Goal: Information Seeking & Learning: Find specific fact

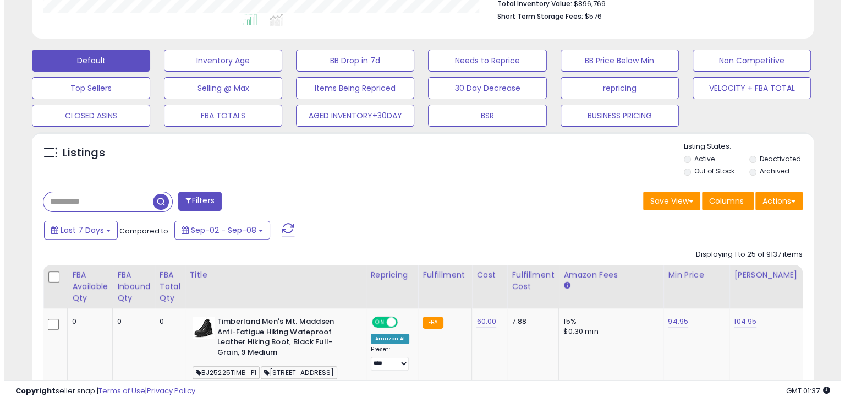
scroll to position [225, 452]
click at [90, 201] on input "text" at bounding box center [93, 201] width 109 height 19
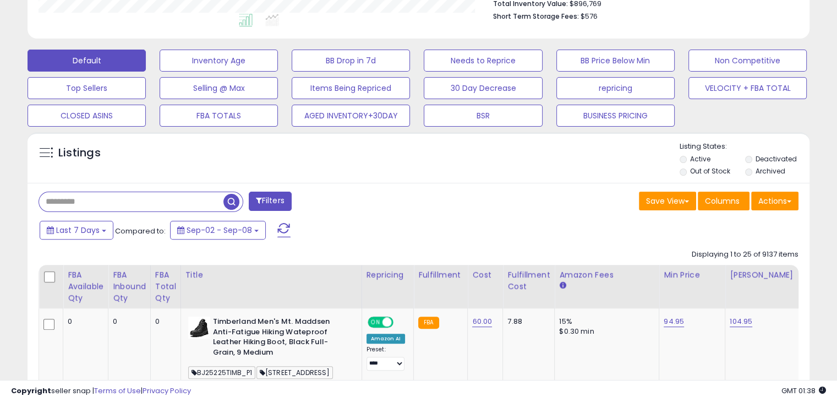
paste input "**********"
click at [235, 200] on span "button" at bounding box center [231, 202] width 16 height 16
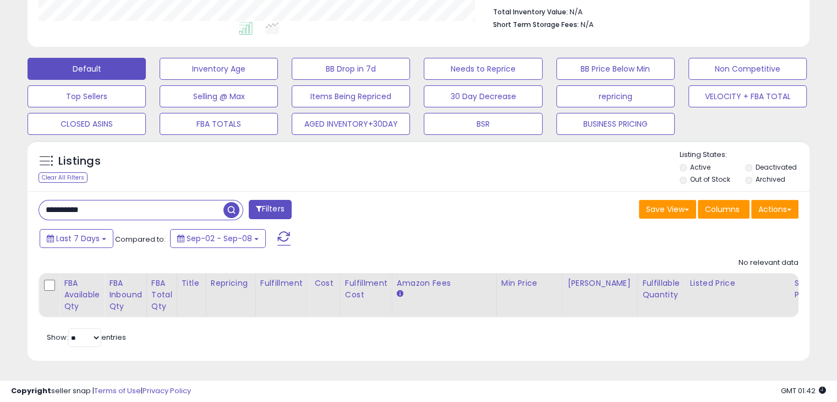
click at [752, 174] on li "Archived" at bounding box center [777, 180] width 64 height 12
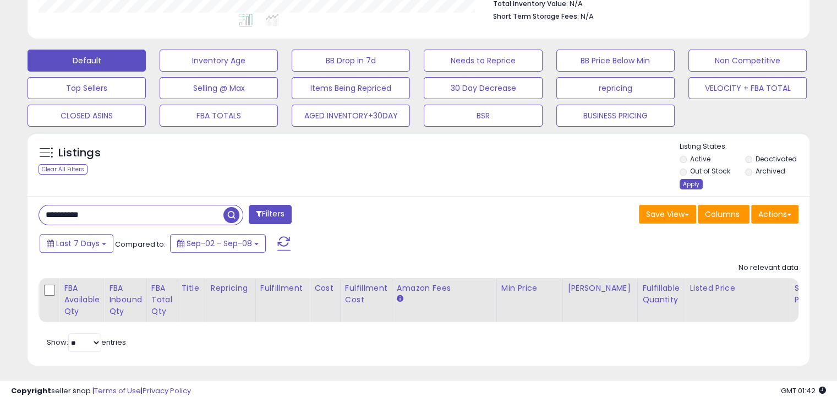
click at [684, 184] on div "Apply" at bounding box center [690, 184] width 23 height 10
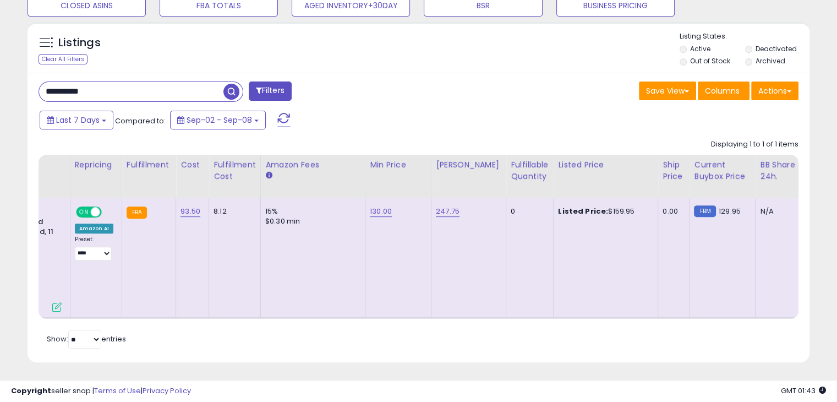
scroll to position [0, 359]
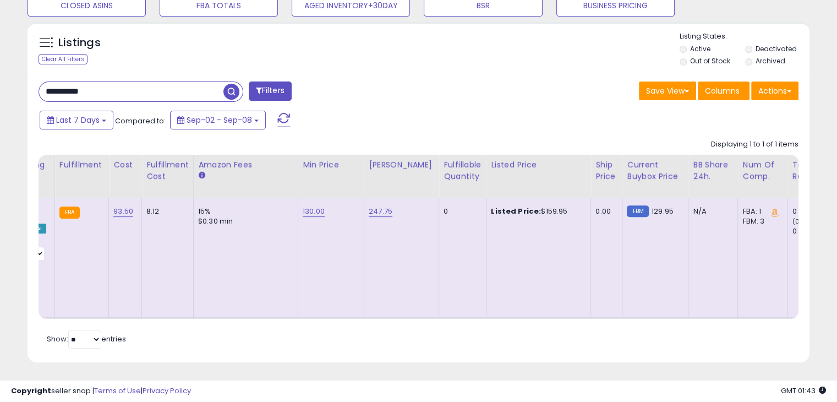
drag, startPoint x: 554, startPoint y: 210, endPoint x: 529, endPoint y: 209, distance: 24.8
click at [529, 209] on div "Listed Price: $159.95" at bounding box center [536, 211] width 91 height 10
copy div "159.95"
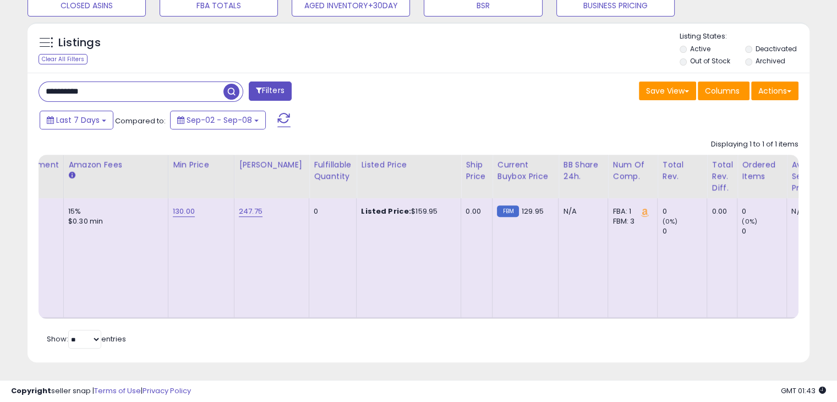
scroll to position [0, 488]
drag, startPoint x: 140, startPoint y: 91, endPoint x: 0, endPoint y: 91, distance: 140.3
click at [0, 91] on div "**********" at bounding box center [418, 16] width 837 height 774
paste input "text"
click at [239, 92] on button "button" at bounding box center [233, 90] width 20 height 17
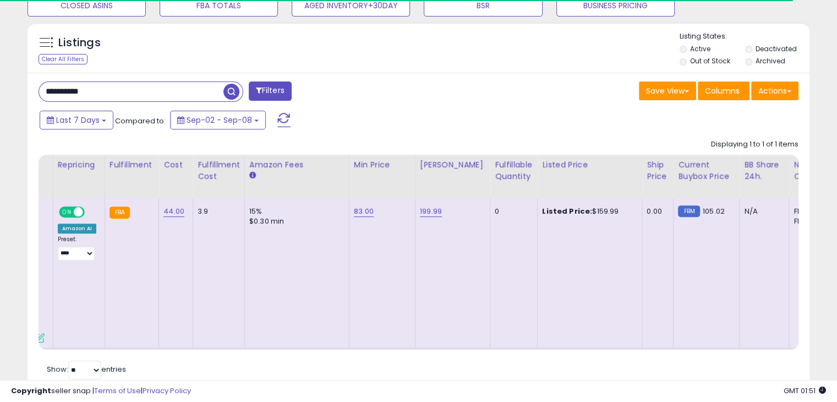
scroll to position [0, 0]
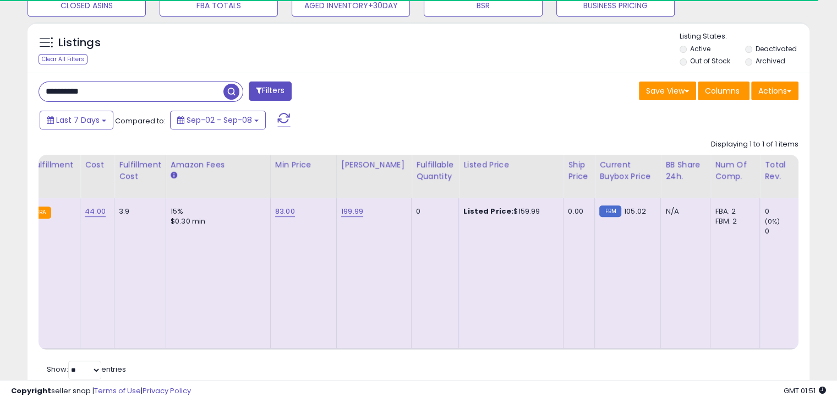
drag, startPoint x: 524, startPoint y: 214, endPoint x: 578, endPoint y: 254, distance: 66.4
click at [501, 211] on div "Listed Price: $159.99" at bounding box center [508, 211] width 91 height 10
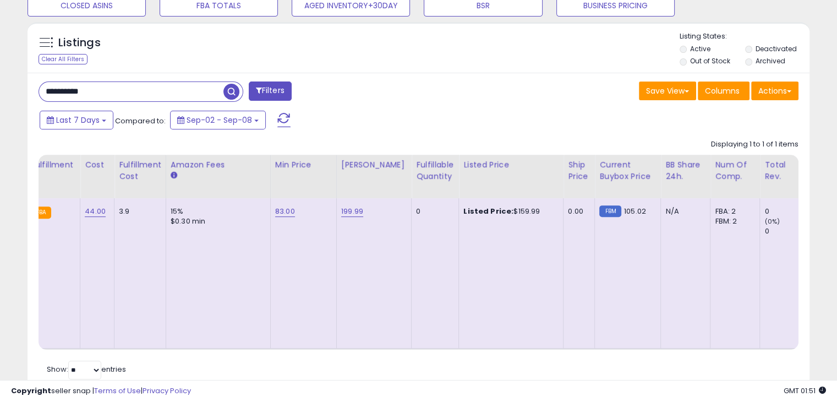
copy div "159.99"
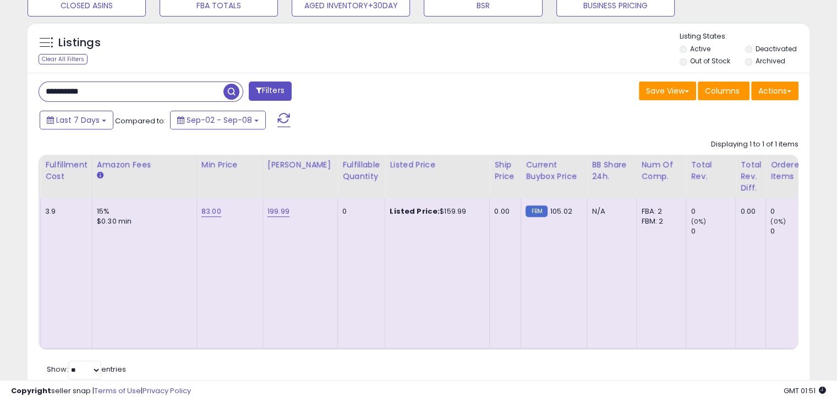
click at [400, 262] on td "Listed Price: $159.99" at bounding box center [437, 273] width 105 height 150
drag, startPoint x: 48, startPoint y: 85, endPoint x: 81, endPoint y: 75, distance: 34.3
click at [0, 76] on div "**********" at bounding box center [418, 31] width 837 height 805
paste input "text"
click at [234, 95] on span "button" at bounding box center [231, 92] width 16 height 16
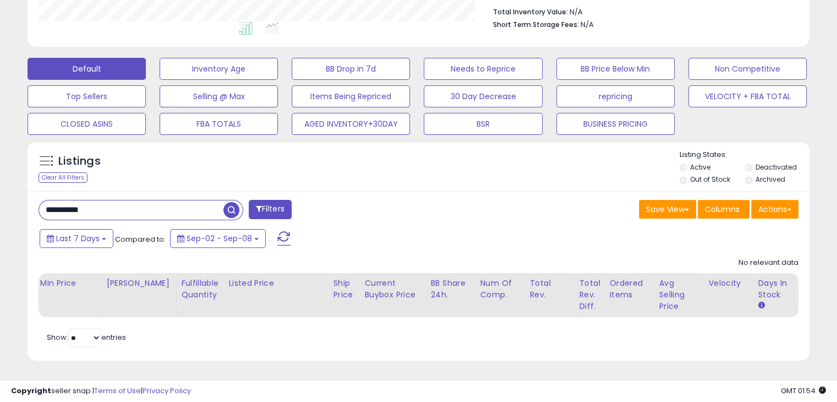
drag, startPoint x: 116, startPoint y: 206, endPoint x: 0, endPoint y: 190, distance: 116.6
click at [0, 190] on div "**********" at bounding box center [418, 74] width 837 height 655
paste input "text"
type input "**********"
click at [232, 202] on span "button" at bounding box center [231, 210] width 16 height 16
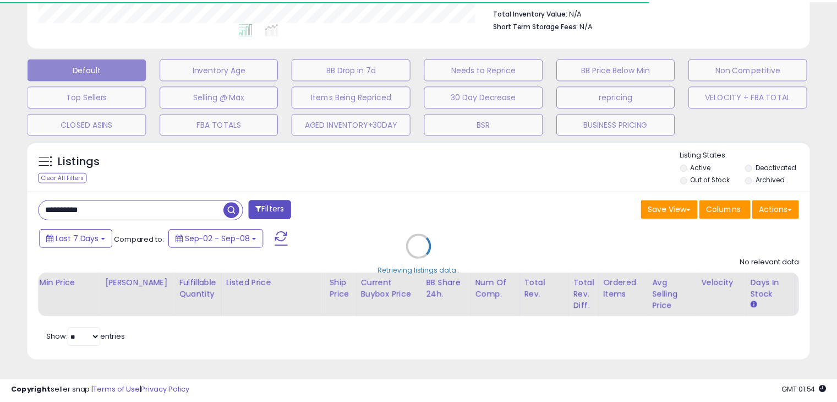
scroll to position [549824, 549597]
